Goal: Book appointment/travel/reservation

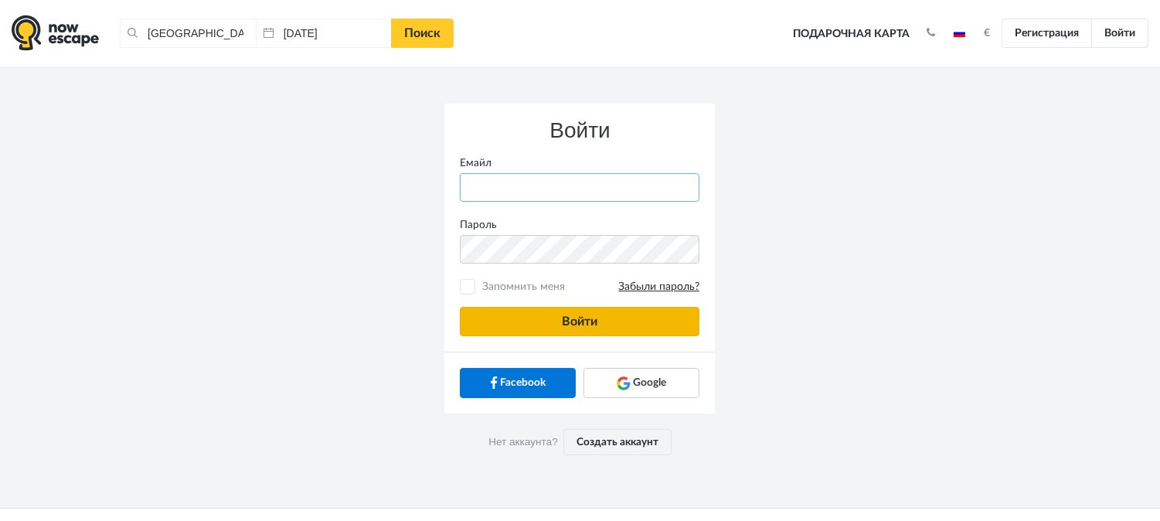
type input "[PERSON_NAME][EMAIL_ADDRESS][DOMAIN_NAME]"
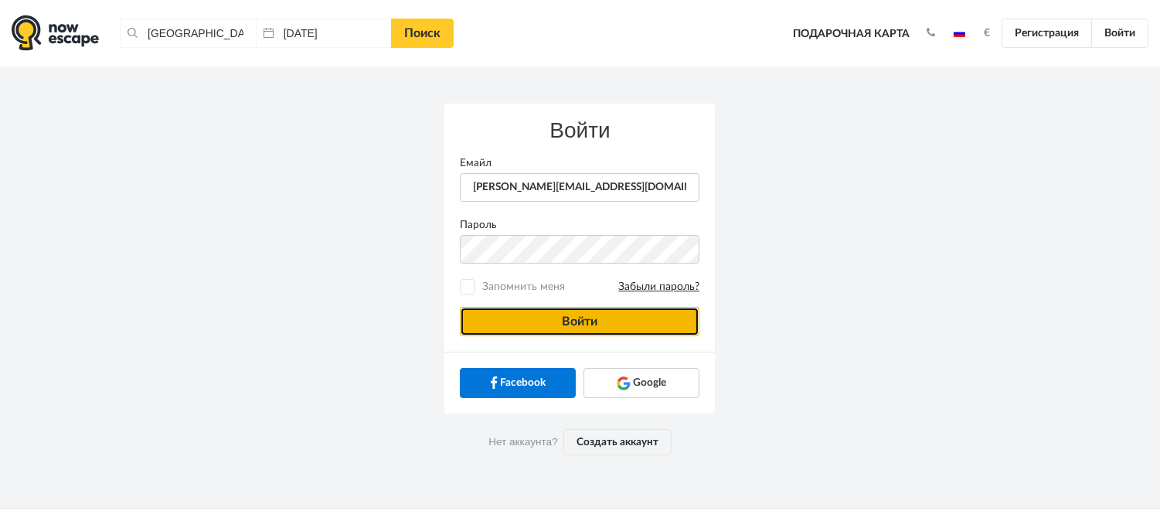
click at [549, 325] on button "Войти" at bounding box center [580, 321] width 240 height 29
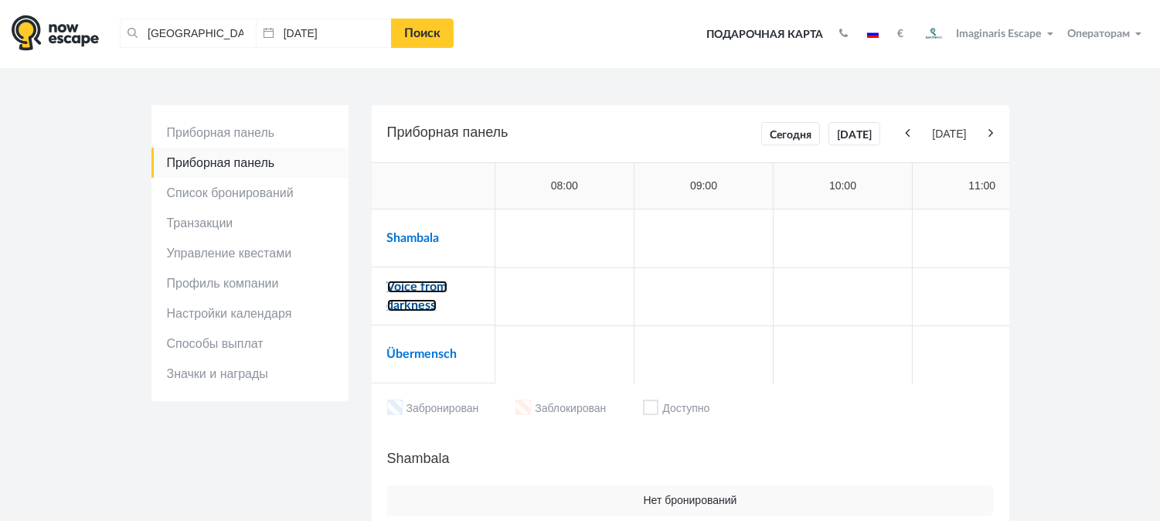
click at [408, 282] on link "Voice from darkness" at bounding box center [417, 296] width 60 height 31
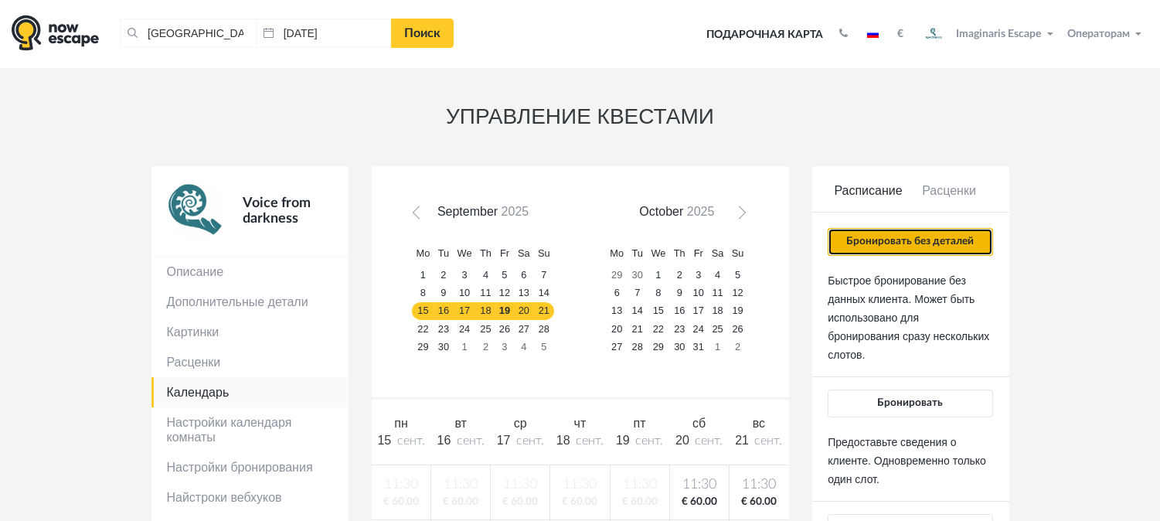
click at [901, 247] on button "Бронировать без деталей" at bounding box center [910, 242] width 165 height 28
click at [920, 233] on button "Бронировать без деталей" at bounding box center [910, 242] width 165 height 28
click at [926, 237] on button "Бронировать без деталей" at bounding box center [910, 242] width 165 height 28
